Goal: Transaction & Acquisition: Purchase product/service

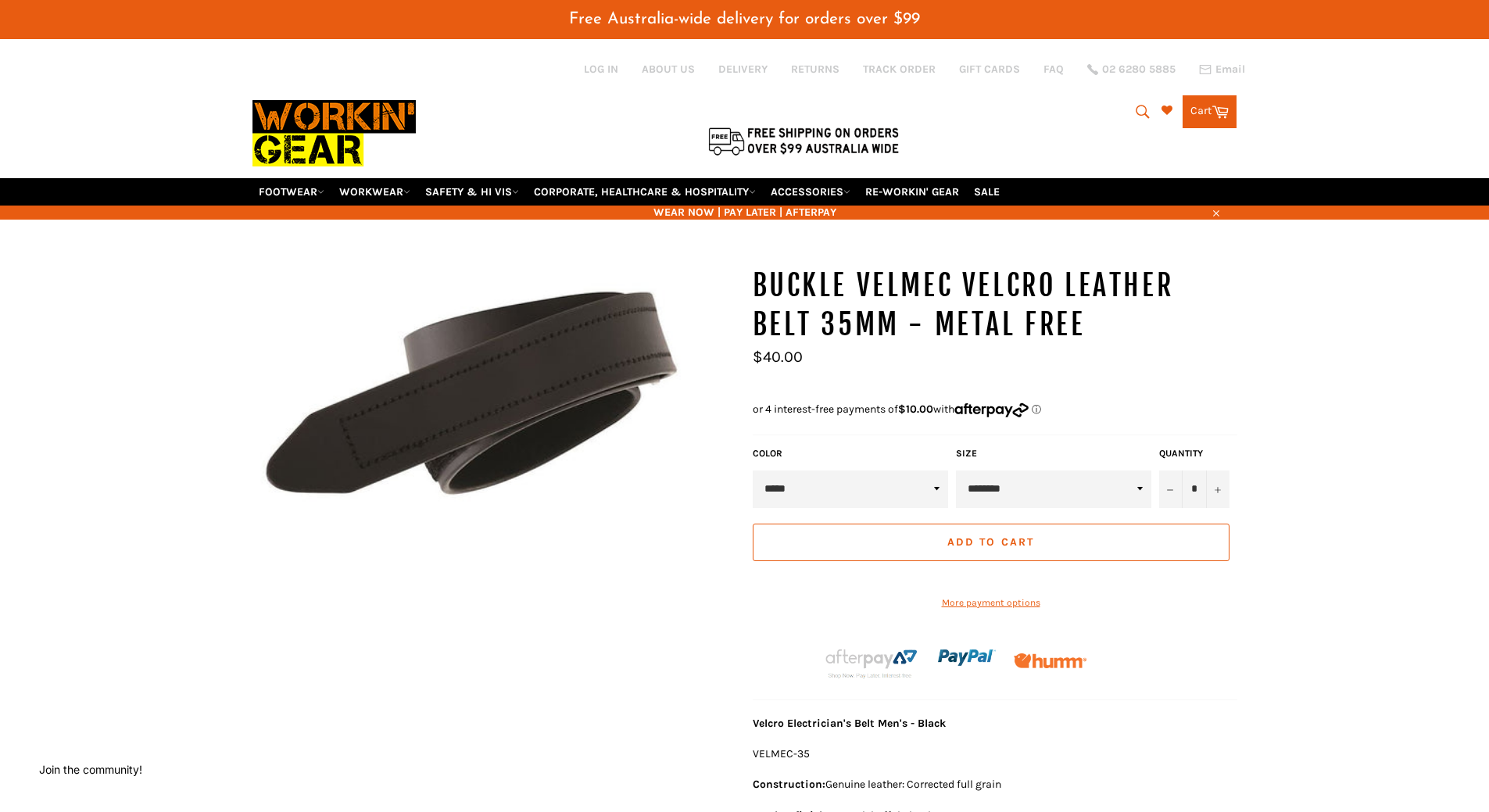
click at [1052, 489] on select "******** ******** ******** ******** ********* ********* ********* ********* ***…" at bounding box center [1053, 489] width 196 height 37
select select "*********"
click at [956, 470] on select "******** ******** ******** ******** ********* ********* ********* ********* ***…" at bounding box center [1053, 489] width 196 height 37
